Goal: Information Seeking & Learning: Understand process/instructions

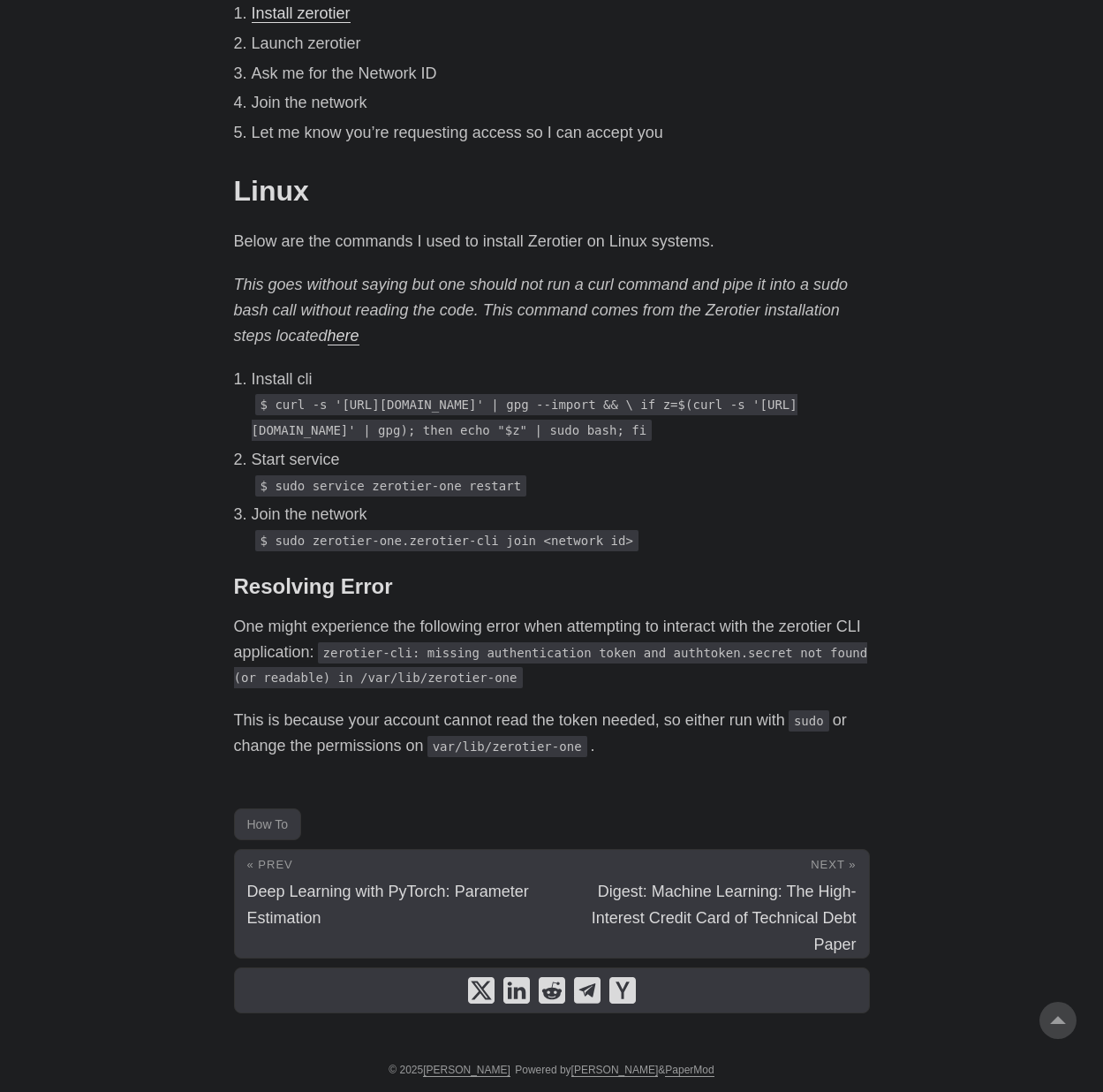
scroll to position [1138, 0]
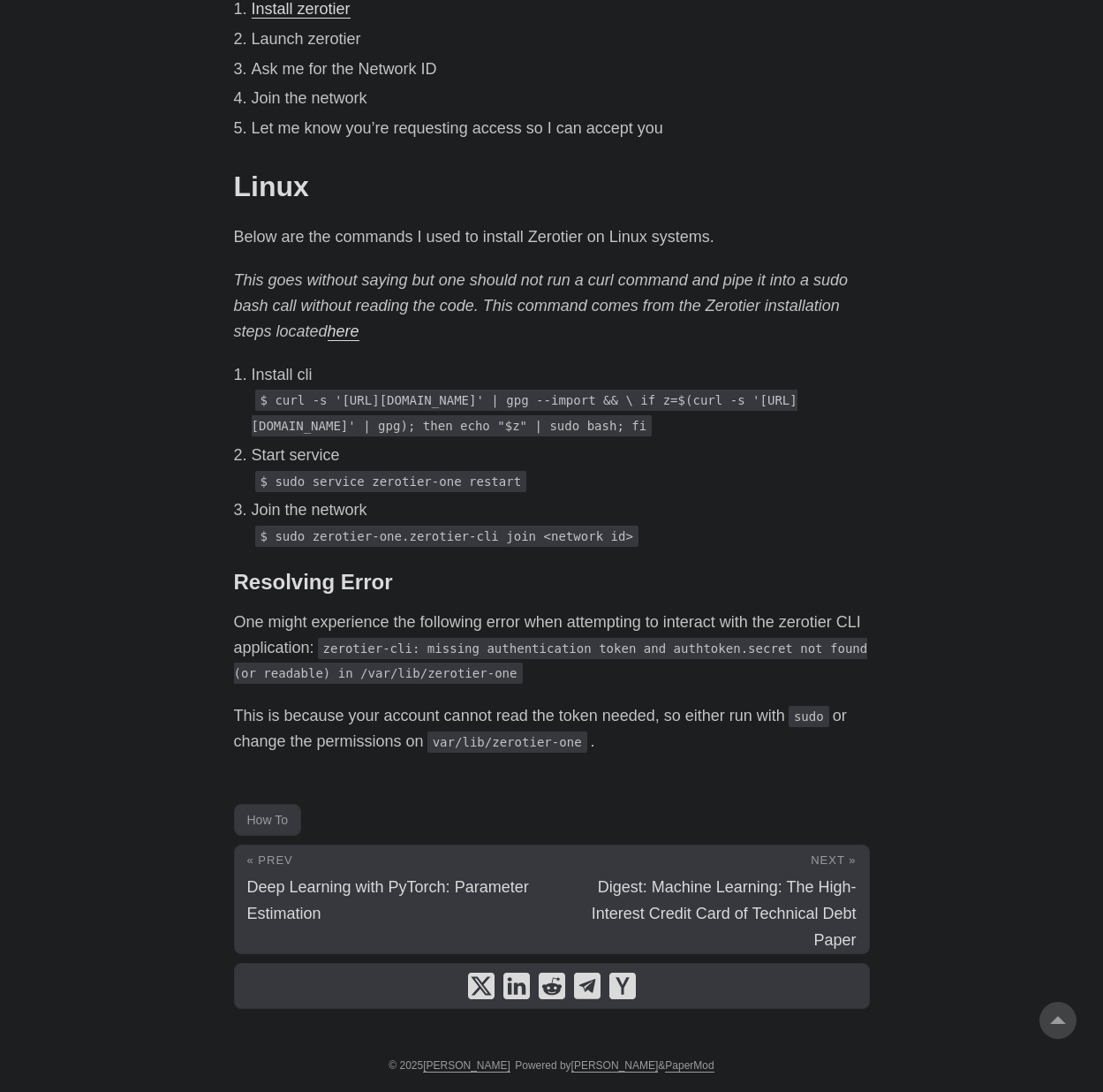
click at [526, 342] on div "I often use Zerotier to connect machines across multiple networks to have a sin…" at bounding box center [552, 270] width 636 height 967
click at [503, 397] on p "$ curl -s '[URL][DOMAIN_NAME]' | gpg --import && \ if z=$(curl -s '[URL][DOMAIN…" at bounding box center [561, 412] width 618 height 52
click at [474, 362] on p "Install cli" at bounding box center [561, 375] width 618 height 25
click at [364, 398] on p "$ curl -s '[URL][DOMAIN_NAME]' | gpg --import && \ if z=$(curl -s '[URL][DOMAIN…" at bounding box center [561, 412] width 618 height 52
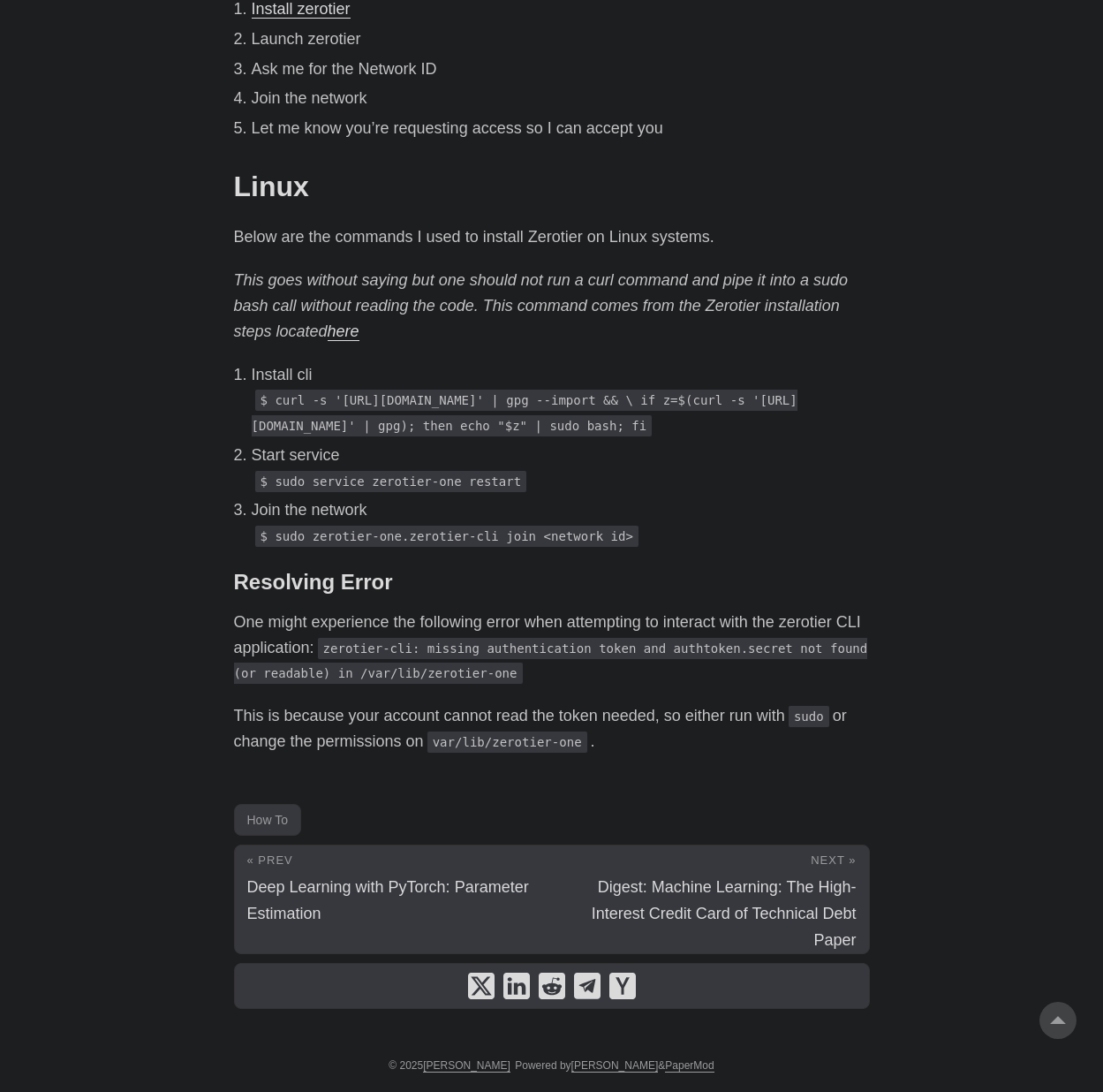
click at [277, 390] on code "$ curl -s '[URL][DOMAIN_NAME]' | gpg --import && \ if z=$(curl -s '[URL][DOMAIN…" at bounding box center [524, 413] width 546 height 47
click at [276, 390] on code "$ curl -s '[URL][DOMAIN_NAME]' | gpg --import && \ if z=$(curl -s '[URL][DOMAIN…" at bounding box center [524, 413] width 546 height 47
click at [581, 436] on code "$ curl -s '[URL][DOMAIN_NAME]' | gpg --import && \ if z=$(curl -s '[URL][DOMAIN…" at bounding box center [524, 413] width 546 height 47
drag, startPoint x: 278, startPoint y: 385, endPoint x: 522, endPoint y: 465, distance: 256.8
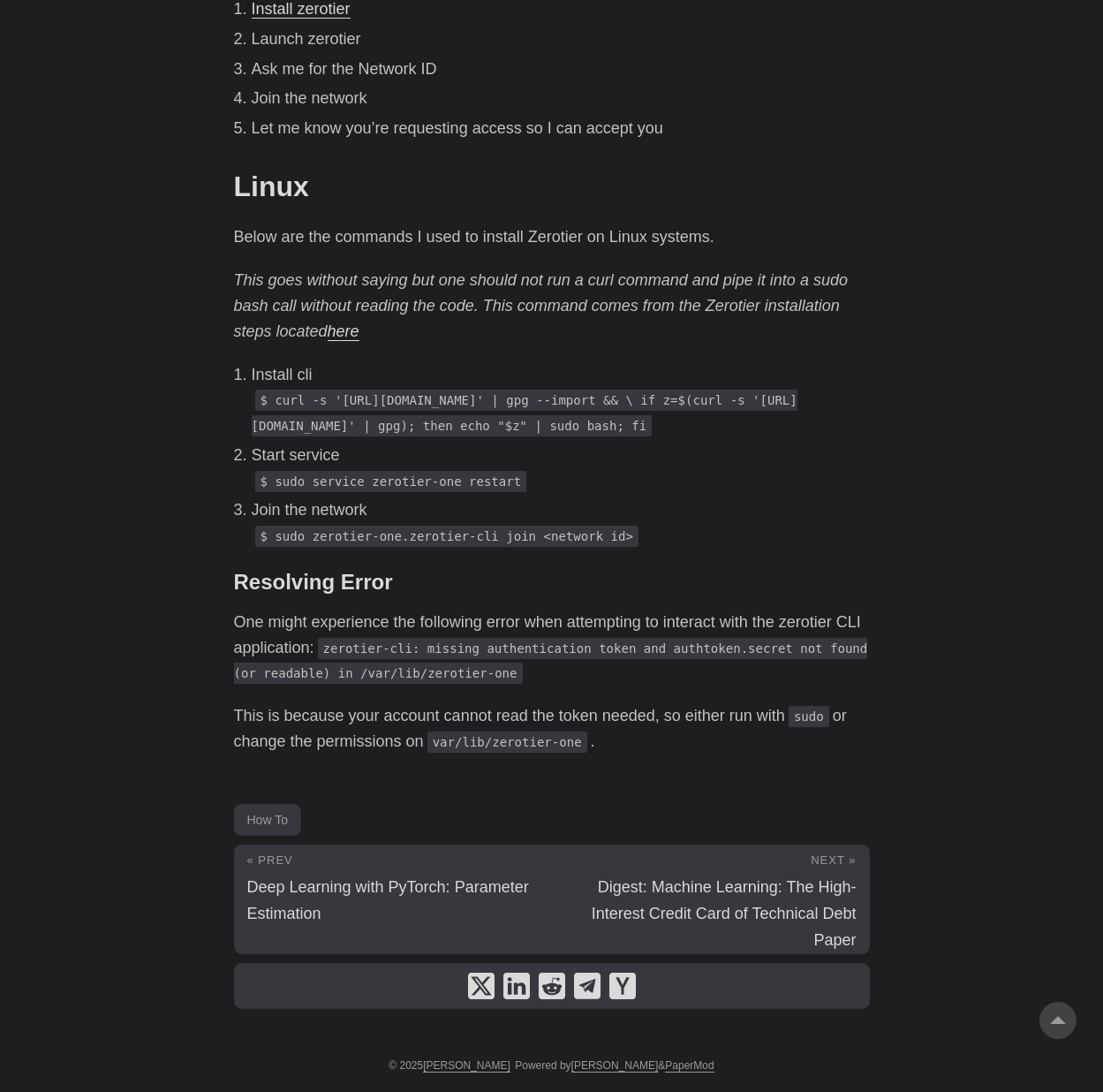
click at [522, 436] on code "$ curl -s '[URL][DOMAIN_NAME]' | gpg --import && \ if z=$(curl -s '[URL][DOMAIN…" at bounding box center [524, 413] width 546 height 47
copy code "curl -s '[URL][DOMAIN_NAME]' | gpg --import && \ if z=$(curl -s '[URL][DOMAIN_N…"
click at [287, 426] on code "$ curl -s '[URL][DOMAIN_NAME]' | gpg --import && \ if z=$(curl -s '[URL][DOMAIN…" at bounding box center [524, 413] width 546 height 47
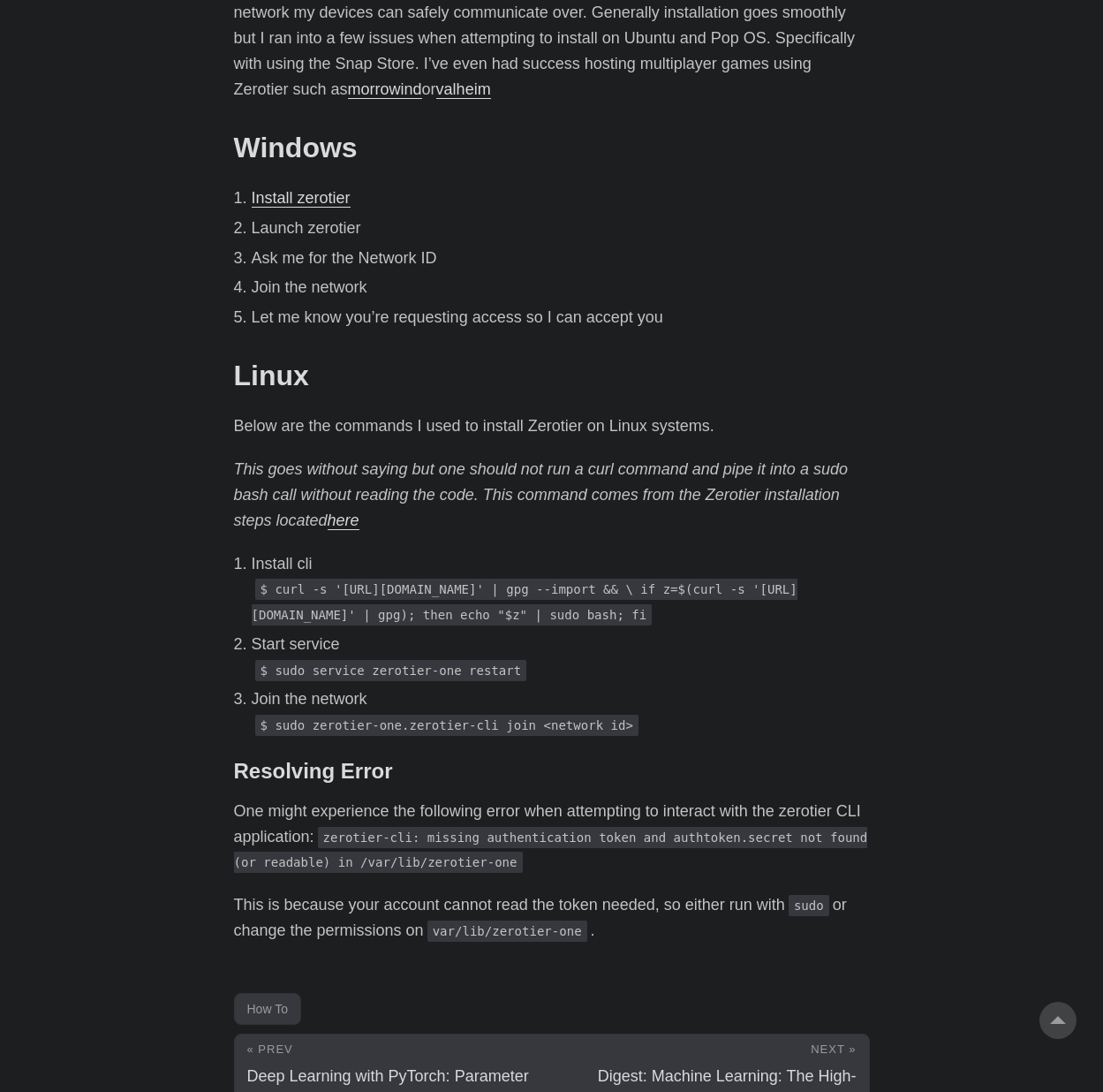
scroll to position [1013, 0]
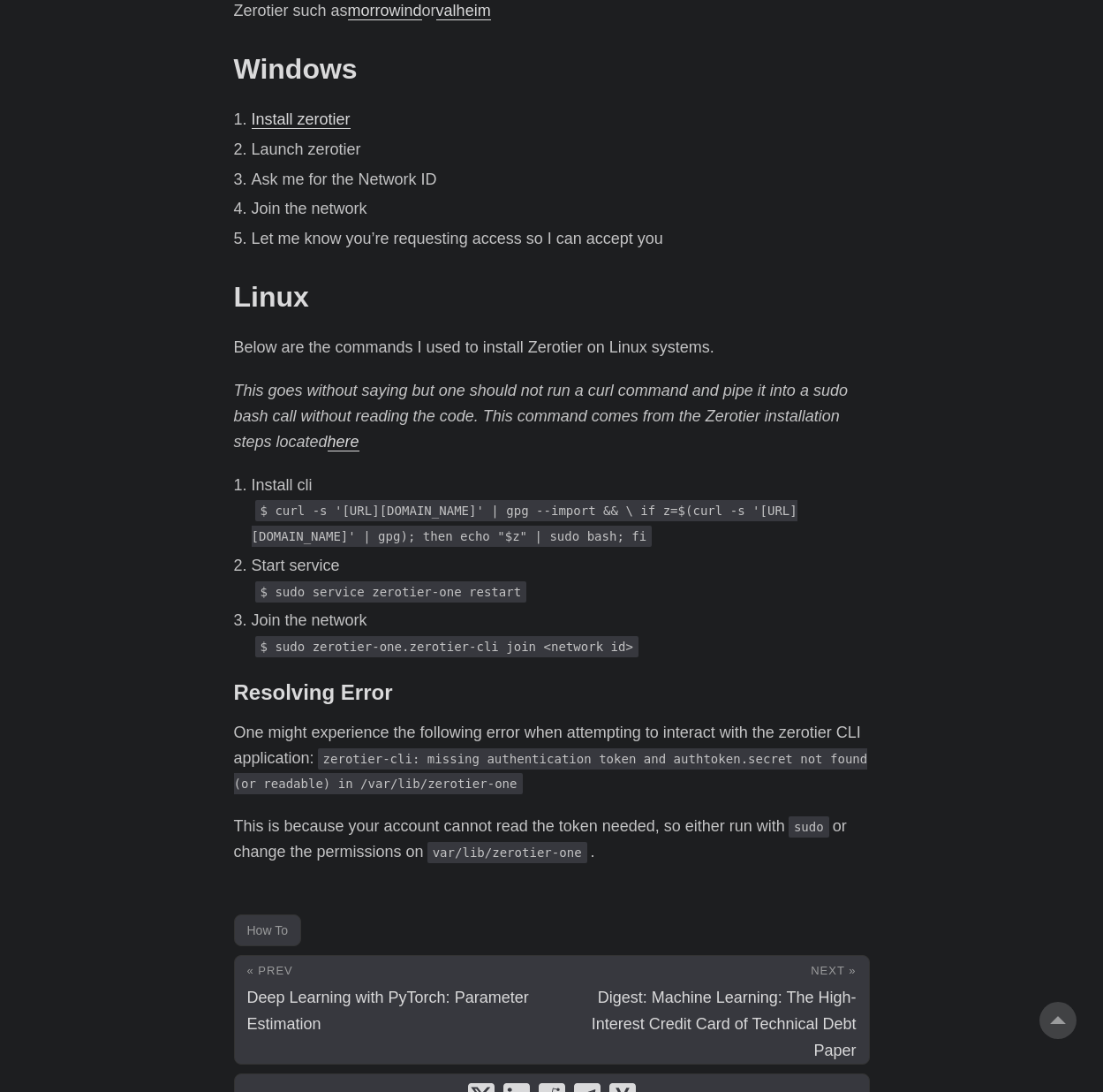
click at [678, 579] on p "Start service" at bounding box center [561, 565] width 618 height 25
click at [545, 600] on ol "Install cli $ curl -s '[URL][DOMAIN_NAME]' | gpg --import && \ if z=$(curl -s '…" at bounding box center [552, 566] width 636 height 187
click at [444, 602] on code "$ sudo service zerotier-one restart" at bounding box center [391, 591] width 272 height 22
drag, startPoint x: 277, startPoint y: 697, endPoint x: 533, endPoint y: 701, distance: 256.0
click at [533, 657] on code "$ sudo zerotier-one.zerotier-cli join <network id>" at bounding box center [447, 646] width 383 height 22
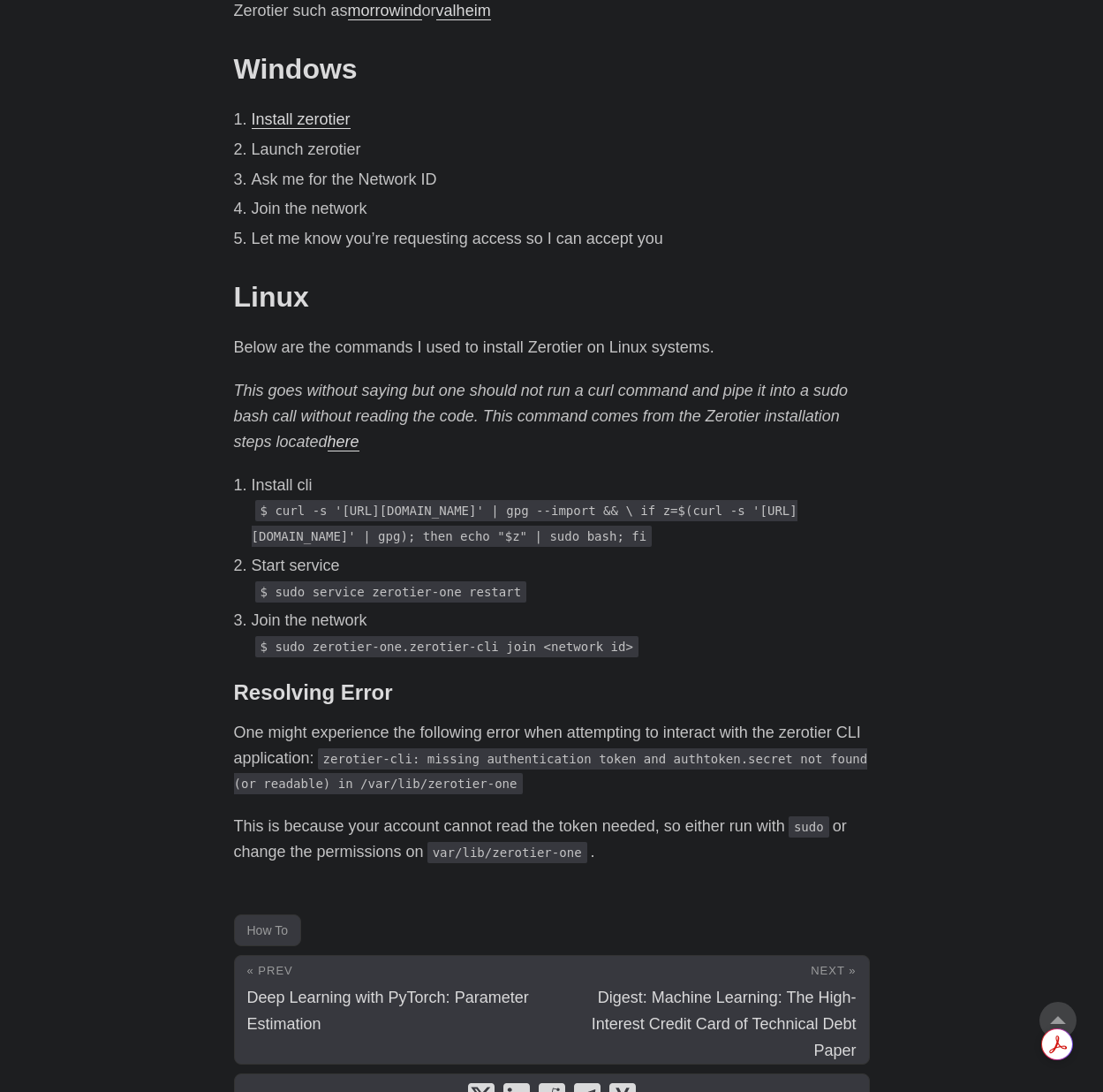
click at [561, 717] on div "I often use Zerotier to connect machines across multiple networks to have a sin…" at bounding box center [552, 380] width 636 height 967
drag, startPoint x: 535, startPoint y: 699, endPoint x: 275, endPoint y: 704, distance: 260.0
click at [275, 657] on code "$ sudo zerotier-one.zerotier-cli join <network id>" at bounding box center [447, 646] width 383 height 22
copy code "sudo zerotier-one.zerotier-cli join"
